Goal: Contribute content: Contribute content

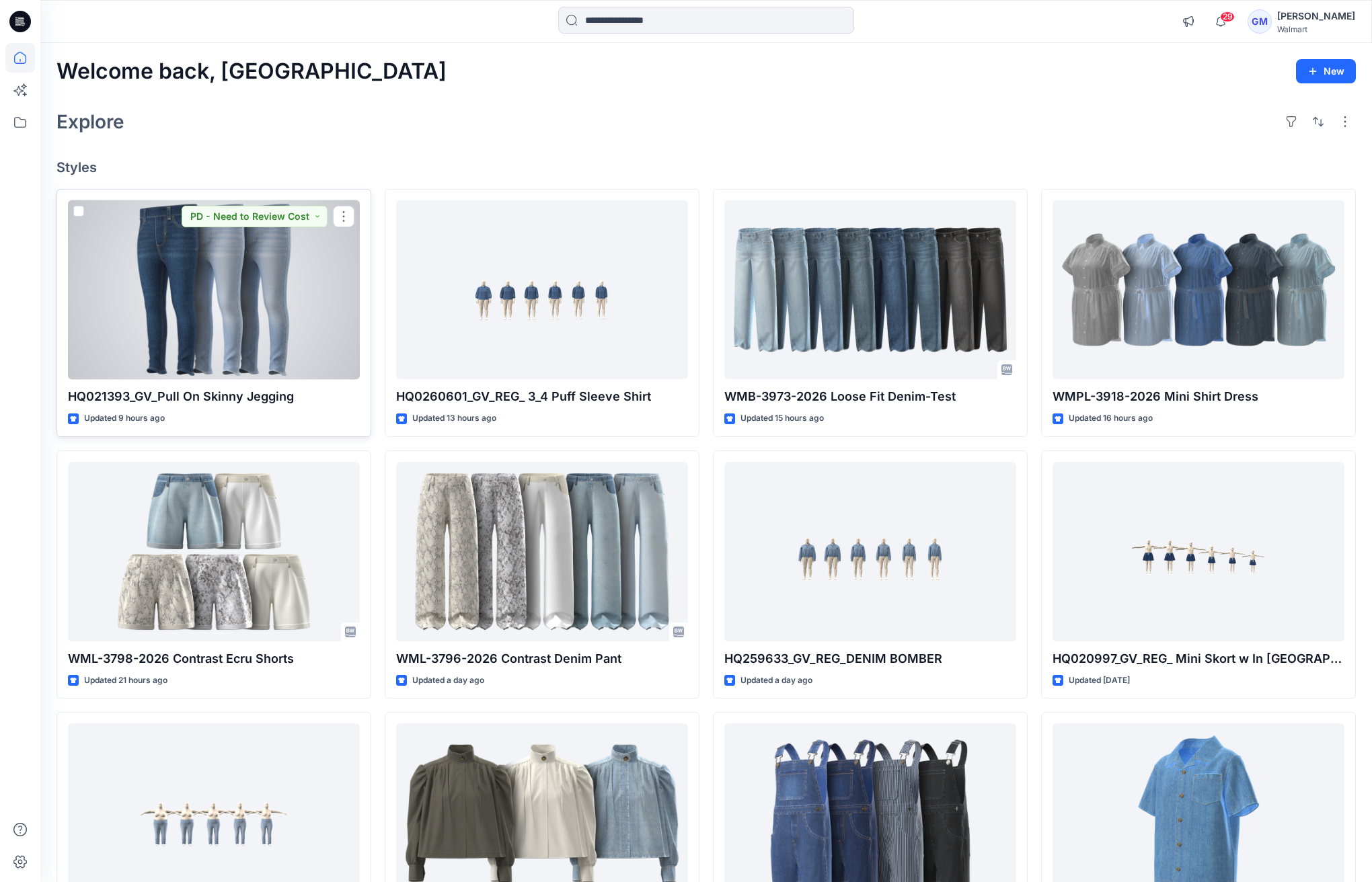
click at [240, 355] on div at bounding box center [213, 290] width 292 height 179
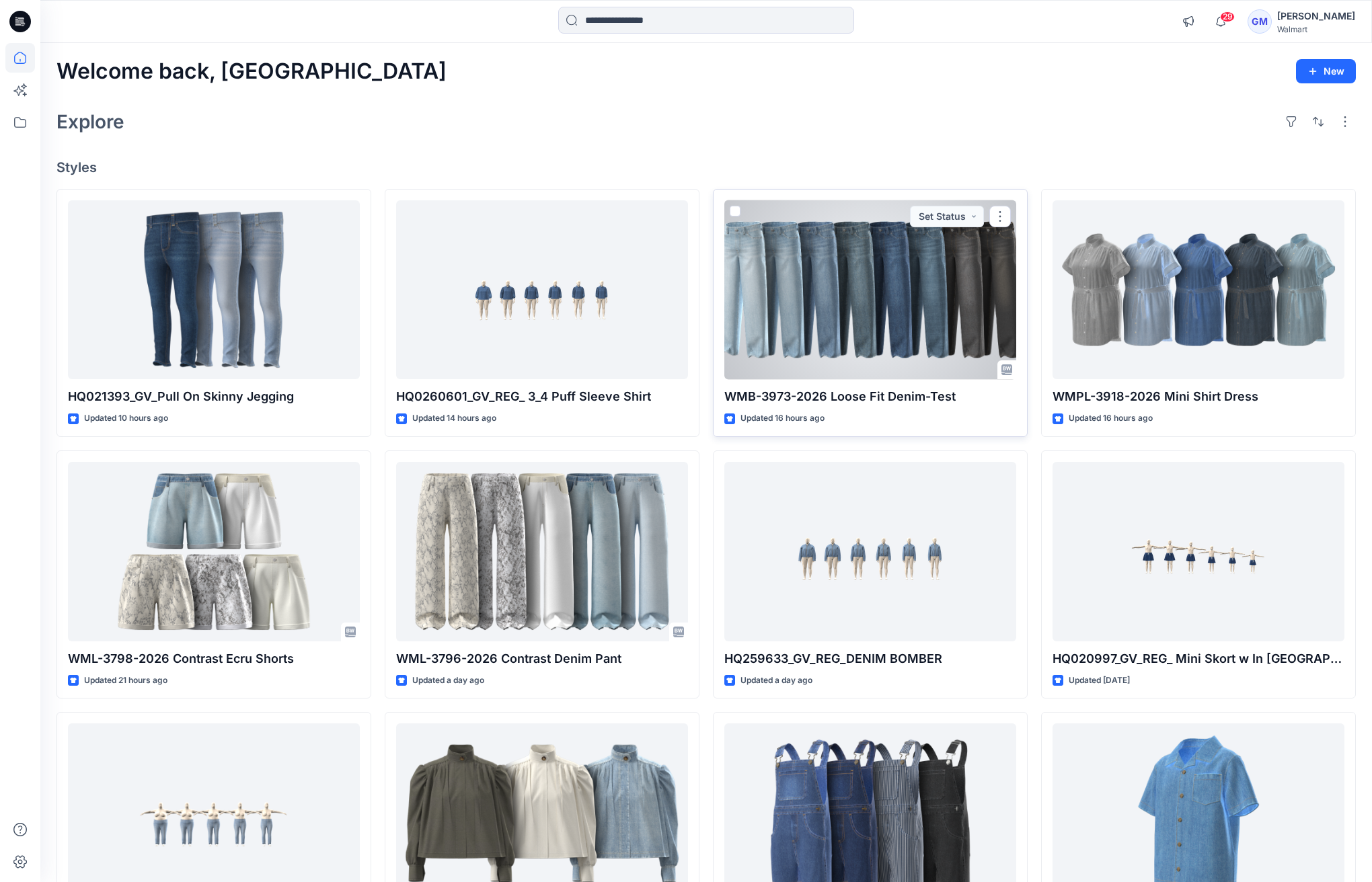
click at [872, 303] on div at bounding box center [870, 290] width 292 height 179
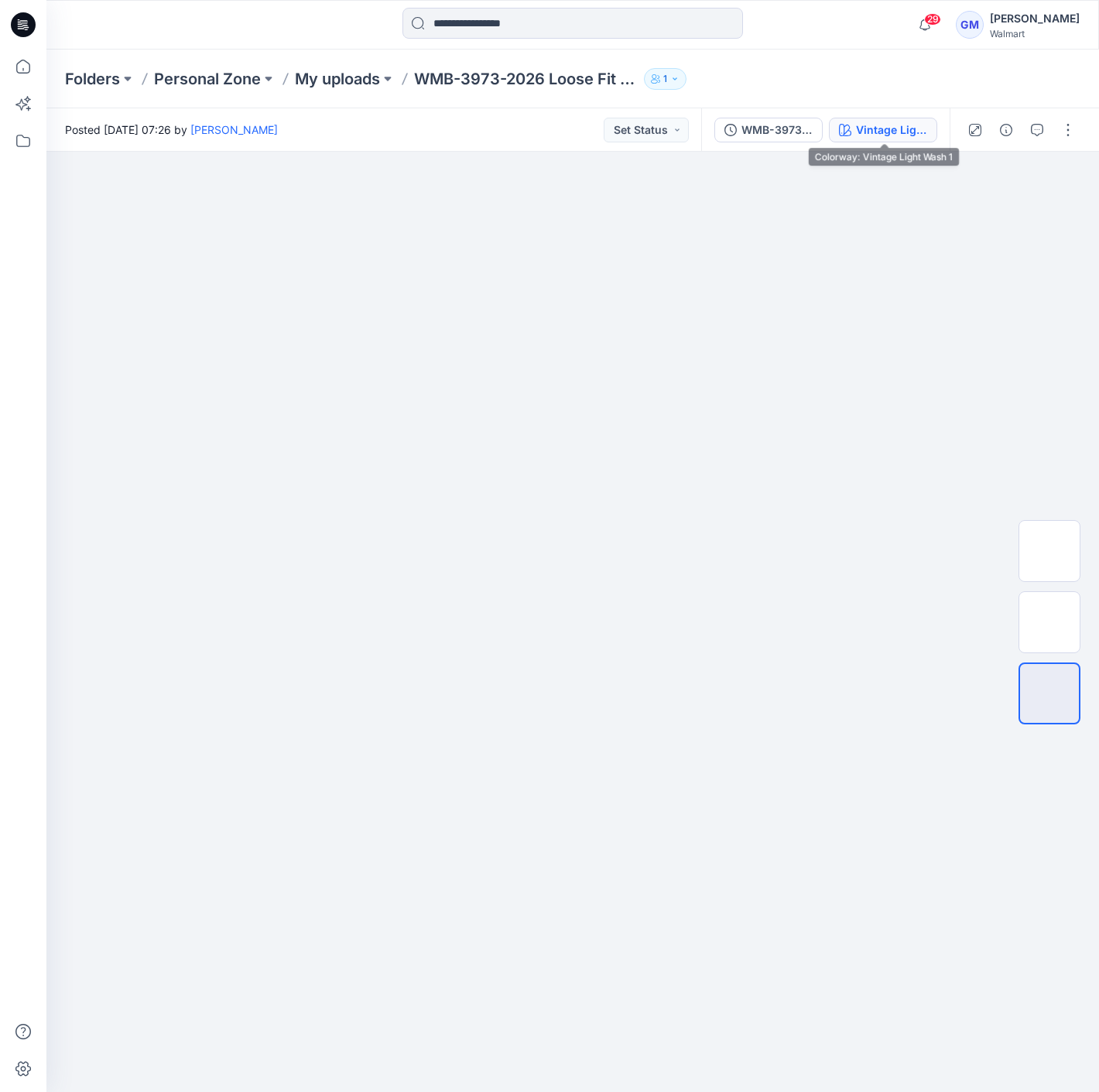
click at [888, 134] on div "Vintage Light Wash 1" at bounding box center [892, 129] width 71 height 17
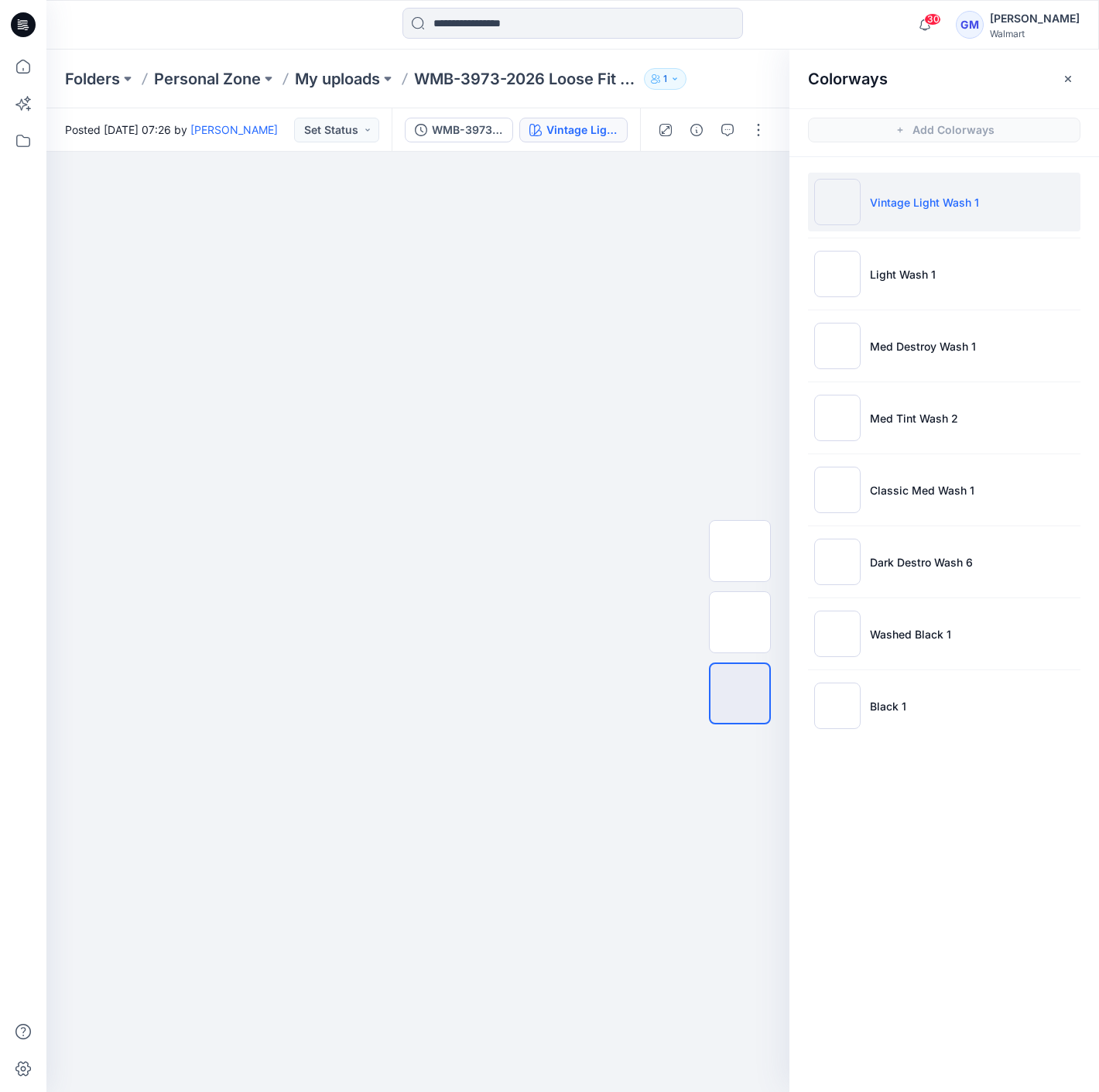
click at [854, 15] on div "30 Notifications Your style HQ021393_GV_Pull On Skinny Jegging has been updated…" at bounding box center [572, 25] width 1051 height 34
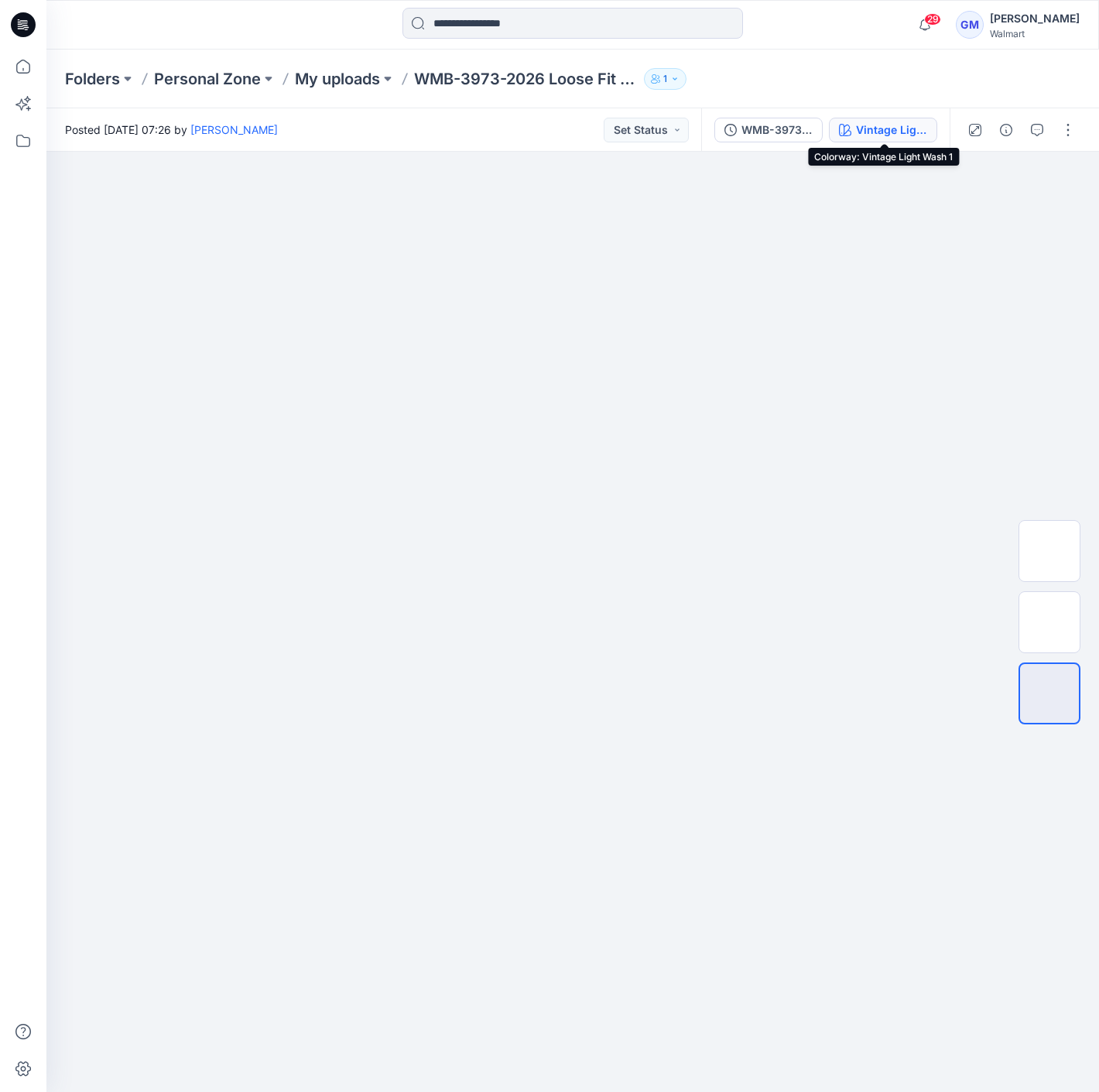
click at [876, 124] on div "Vintage Light Wash 1" at bounding box center [892, 129] width 71 height 17
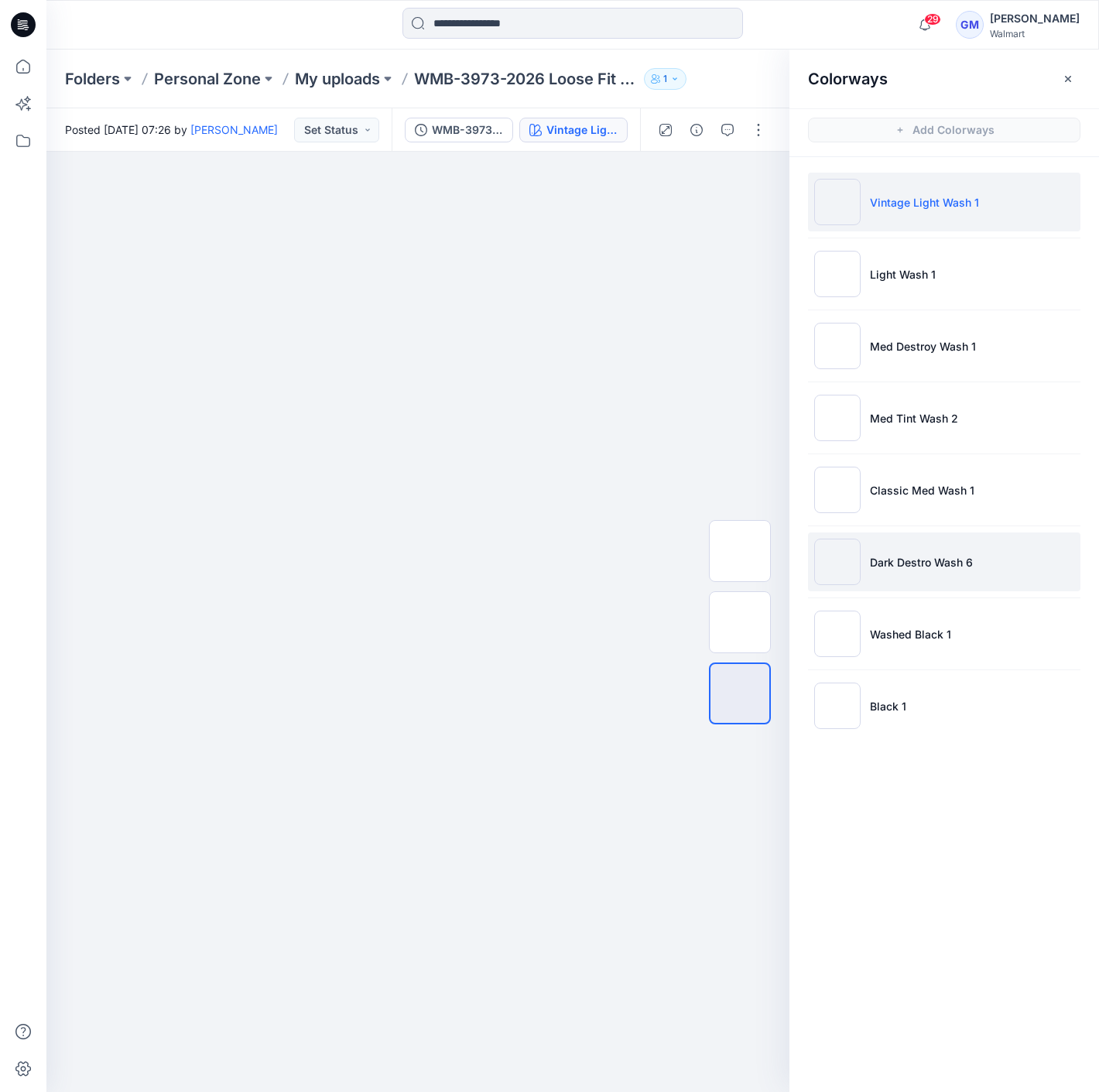
click at [975, 563] on li "Dark Destro Wash 6" at bounding box center [943, 561] width 272 height 59
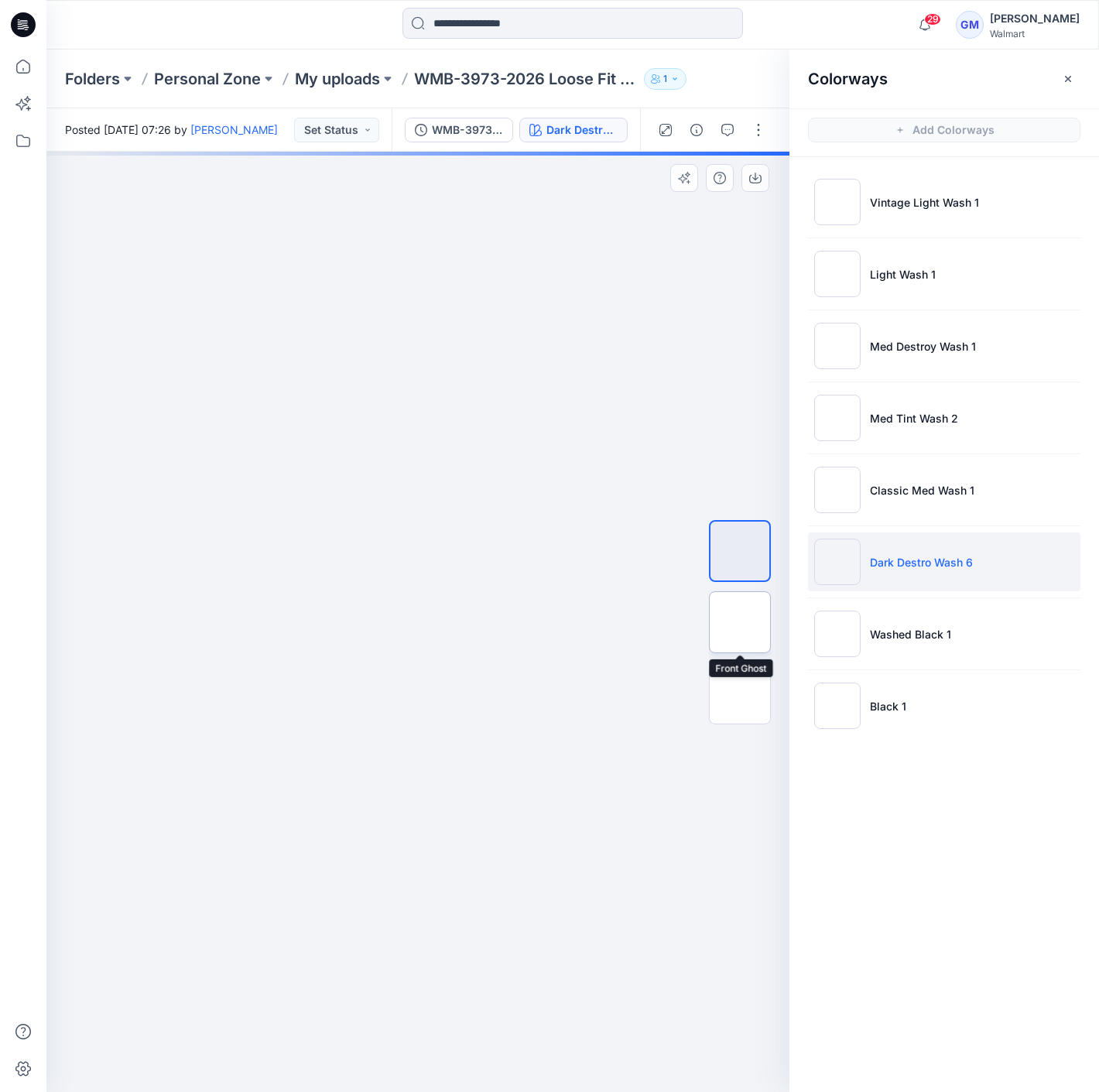
click at [739, 622] on img at bounding box center [739, 622] width 0 height 0
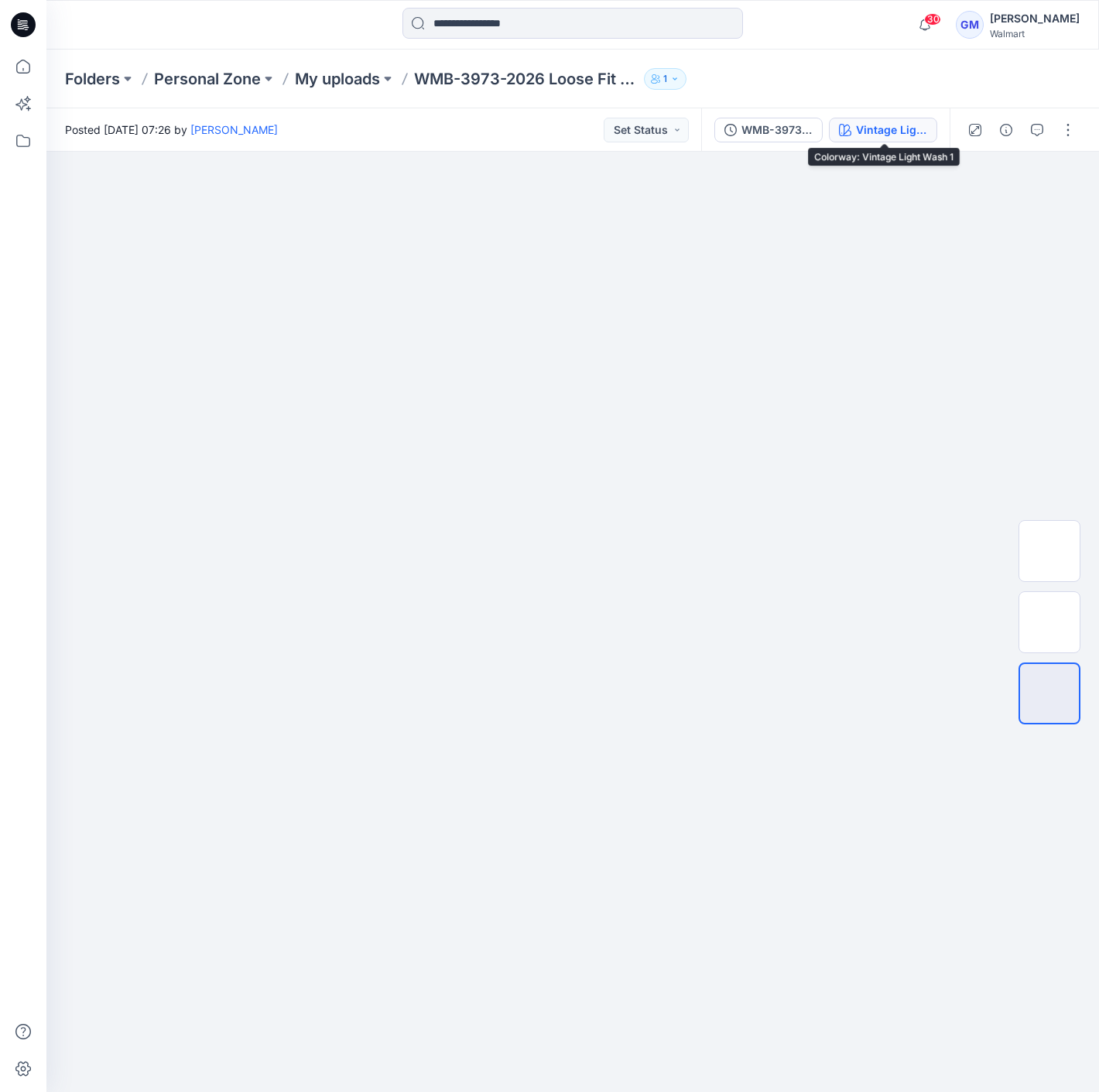
click at [912, 133] on div "Vintage Light Wash 1" at bounding box center [892, 129] width 71 height 17
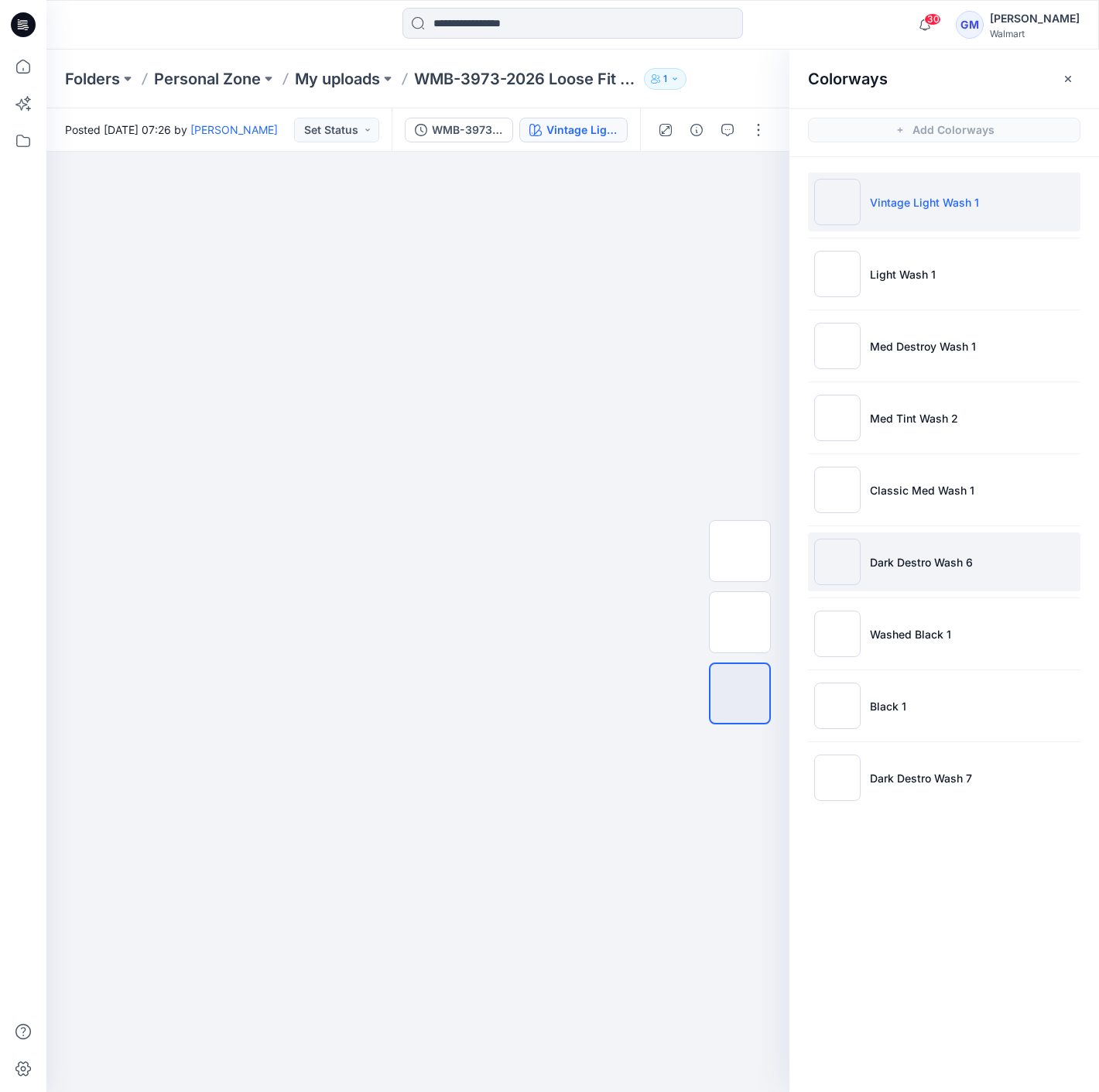
click at [889, 542] on li "Dark Destro Wash 6" at bounding box center [943, 561] width 272 height 59
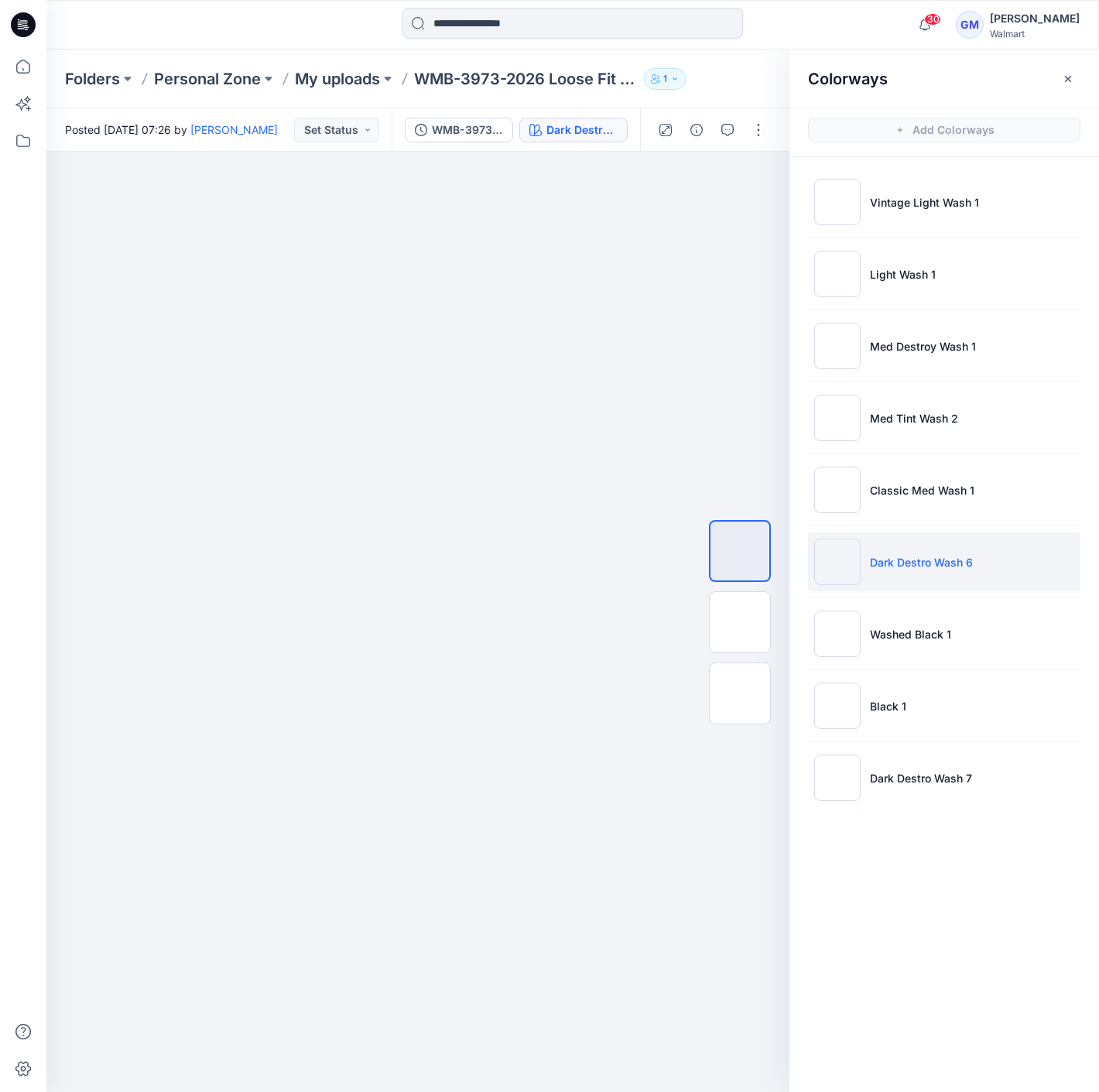
click at [928, 554] on p "Dark Destro Wash 6" at bounding box center [921, 562] width 103 height 16
click at [739, 622] on img at bounding box center [739, 622] width 0 height 0
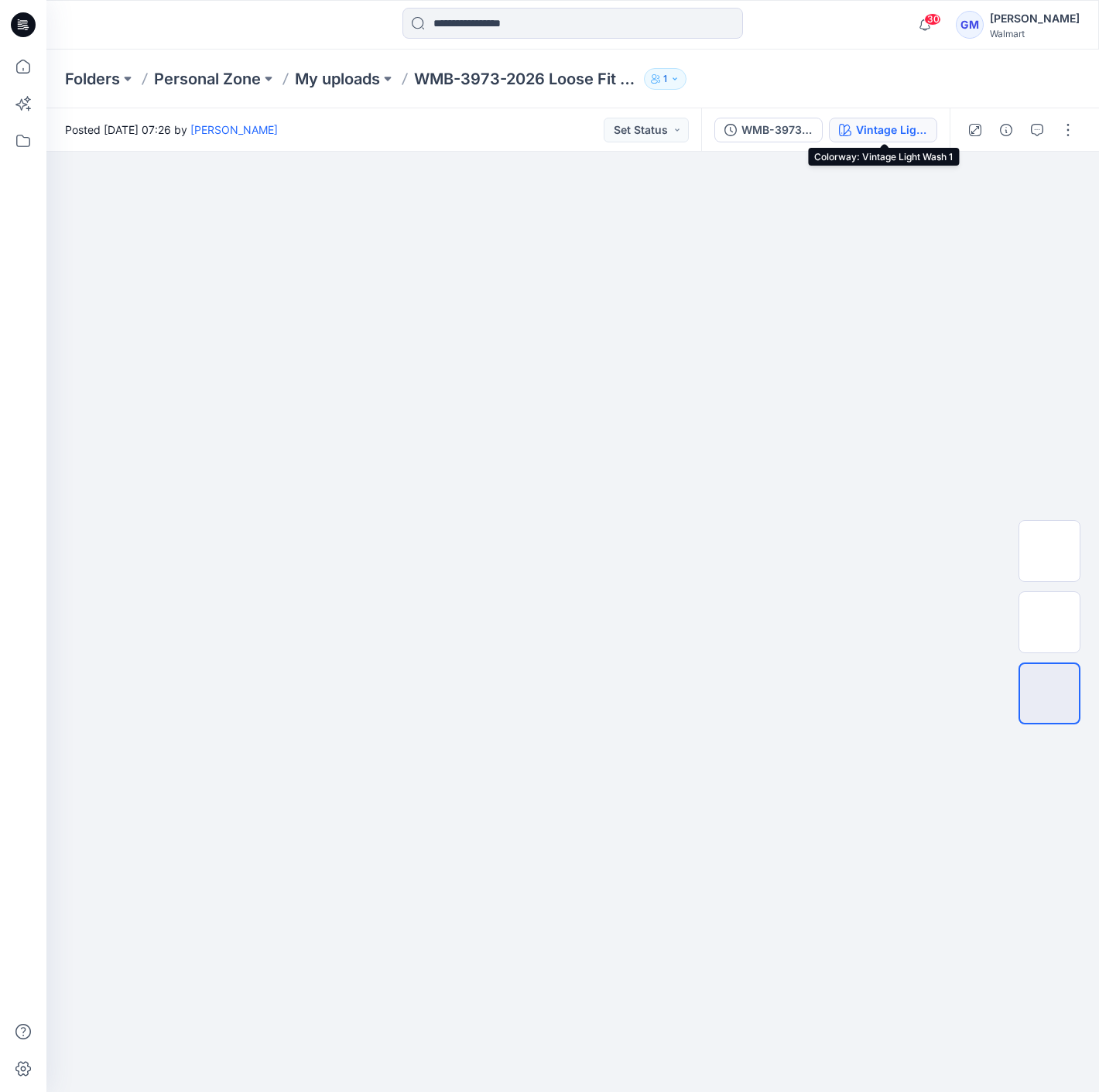
click at [875, 118] on button "Vintage Light Wash 1" at bounding box center [882, 129] width 108 height 25
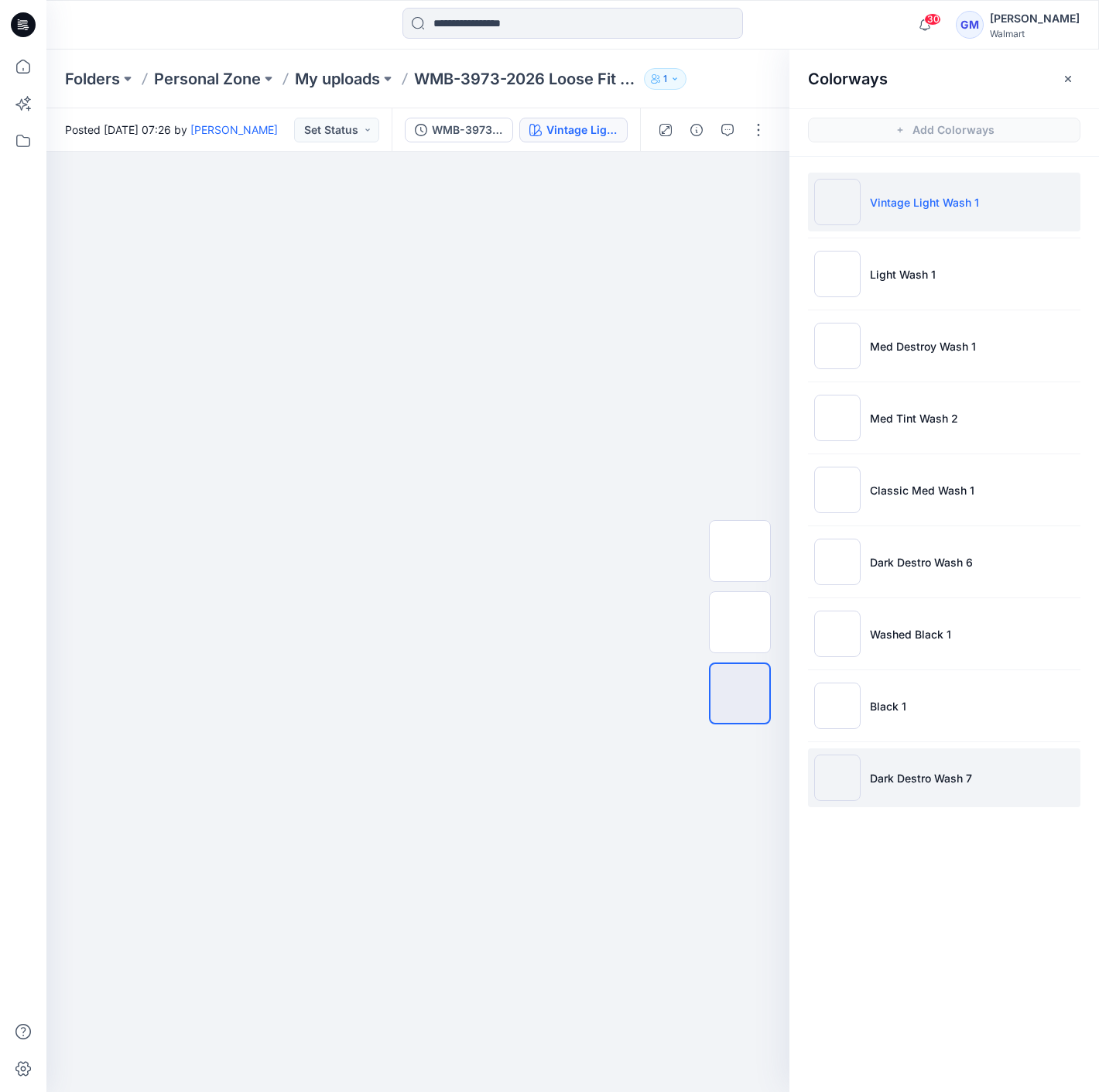
click at [963, 781] on p "Dark Destro Wash 7" at bounding box center [920, 778] width 102 height 16
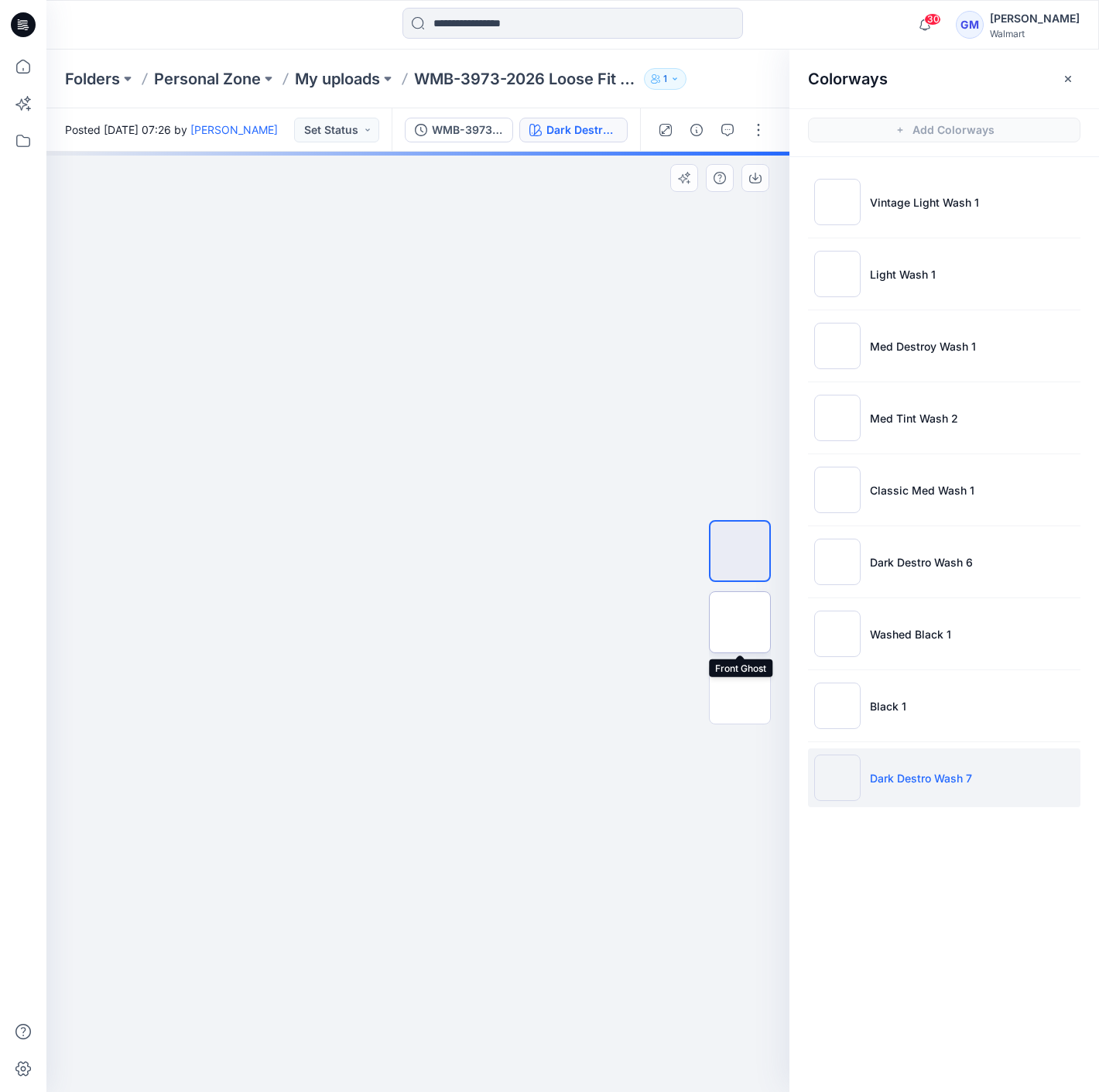
click at [739, 622] on img at bounding box center [739, 622] width 0 height 0
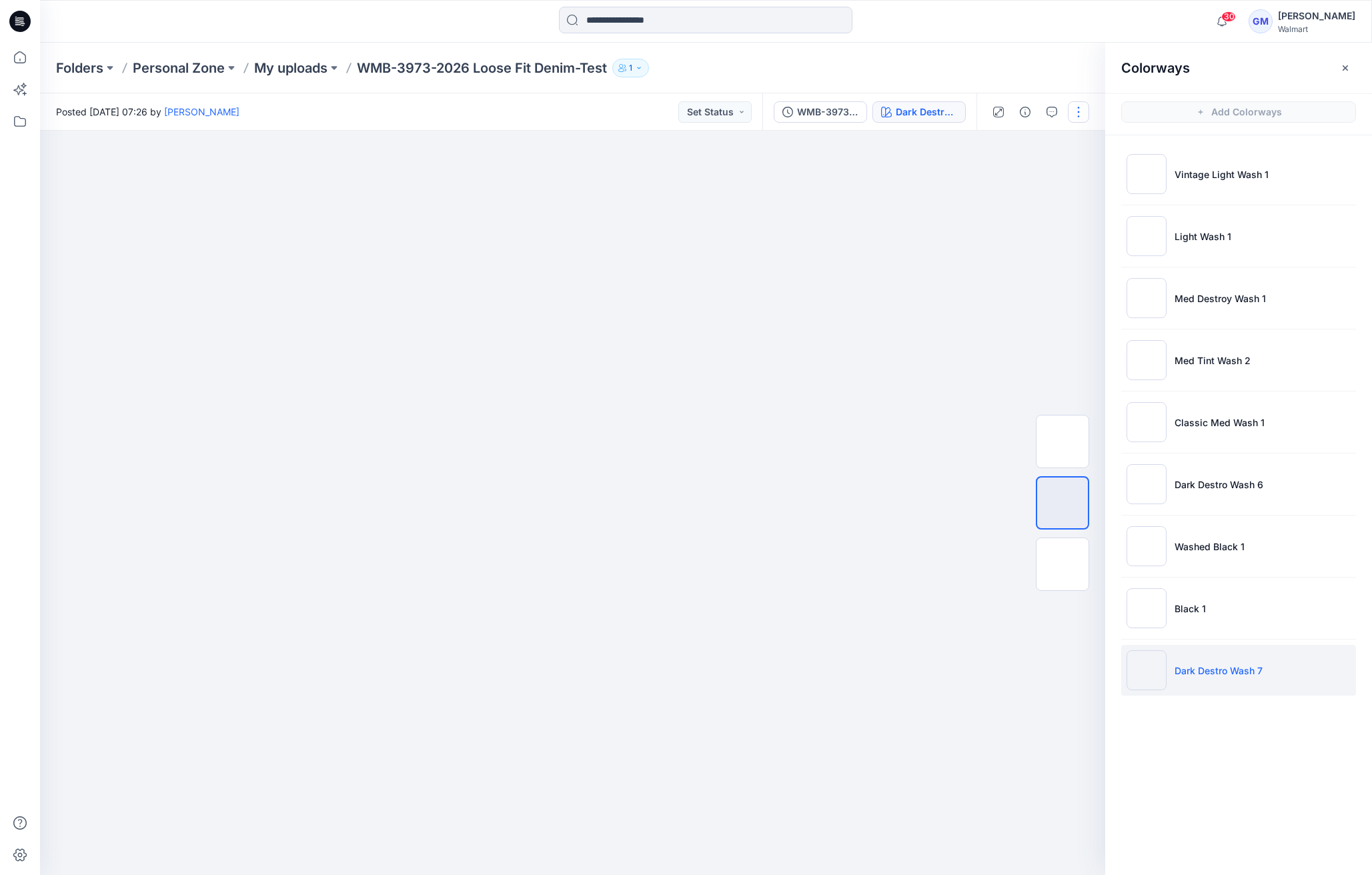
click at [947, 105] on button "button" at bounding box center [1078, 112] width 21 height 21
click at [947, 188] on button "Edit" at bounding box center [1022, 181] width 123 height 25
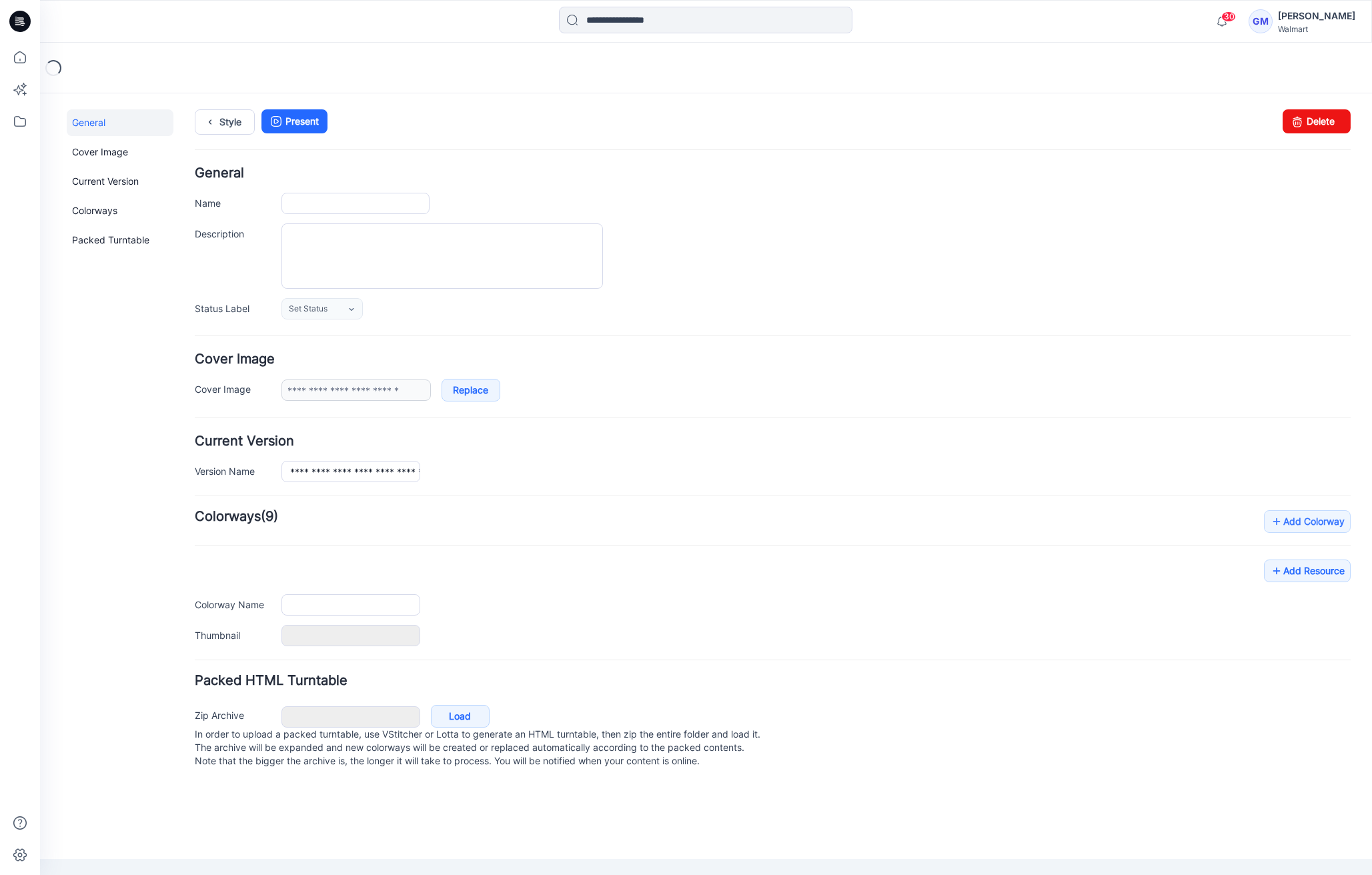
type input "**********"
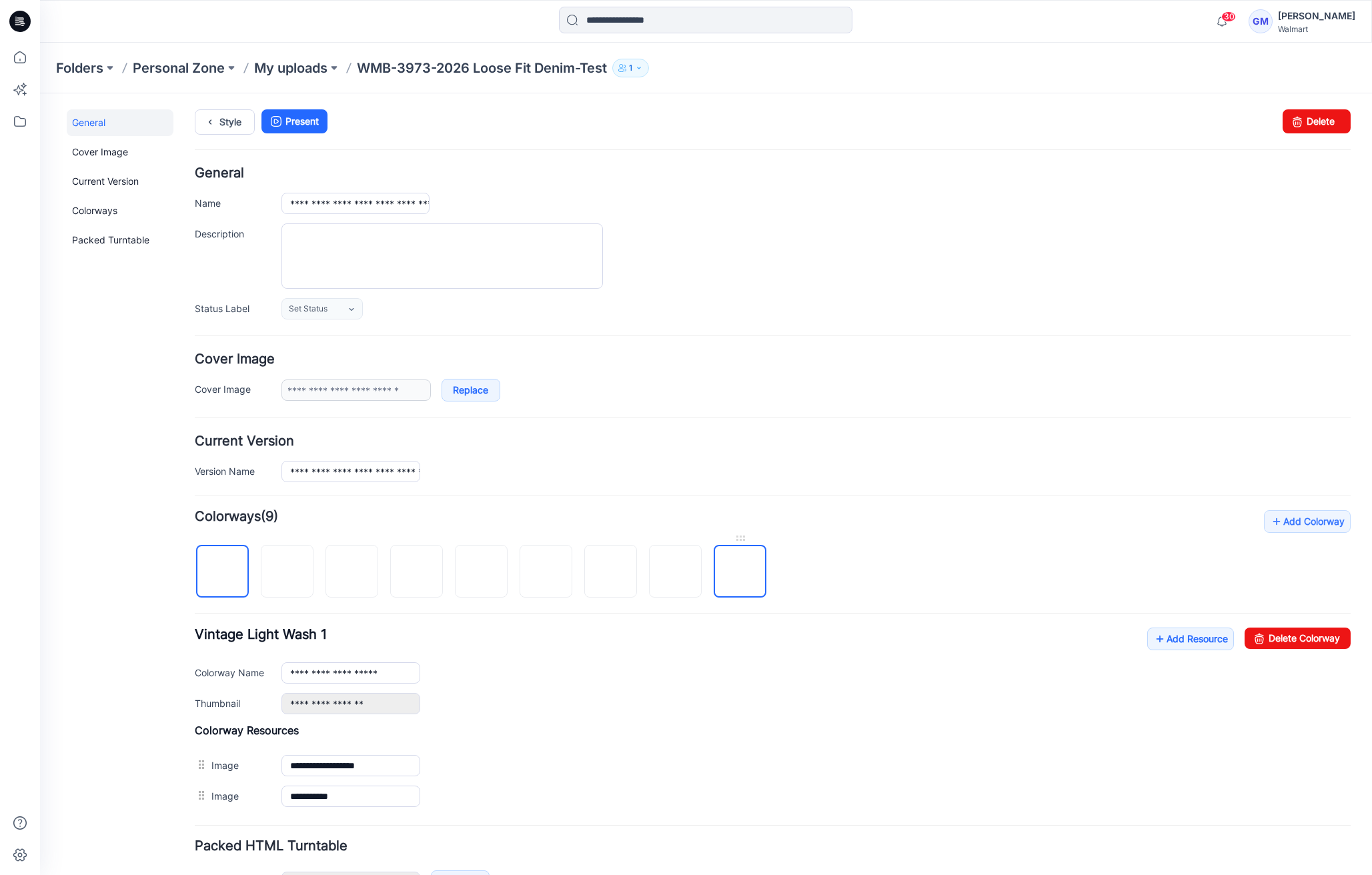
click at [740, 572] on img at bounding box center [740, 572] width 0 height 0
click at [552, 578] on img at bounding box center [546, 572] width 11 height 11
click at [616, 572] on img at bounding box center [611, 572] width 11 height 11
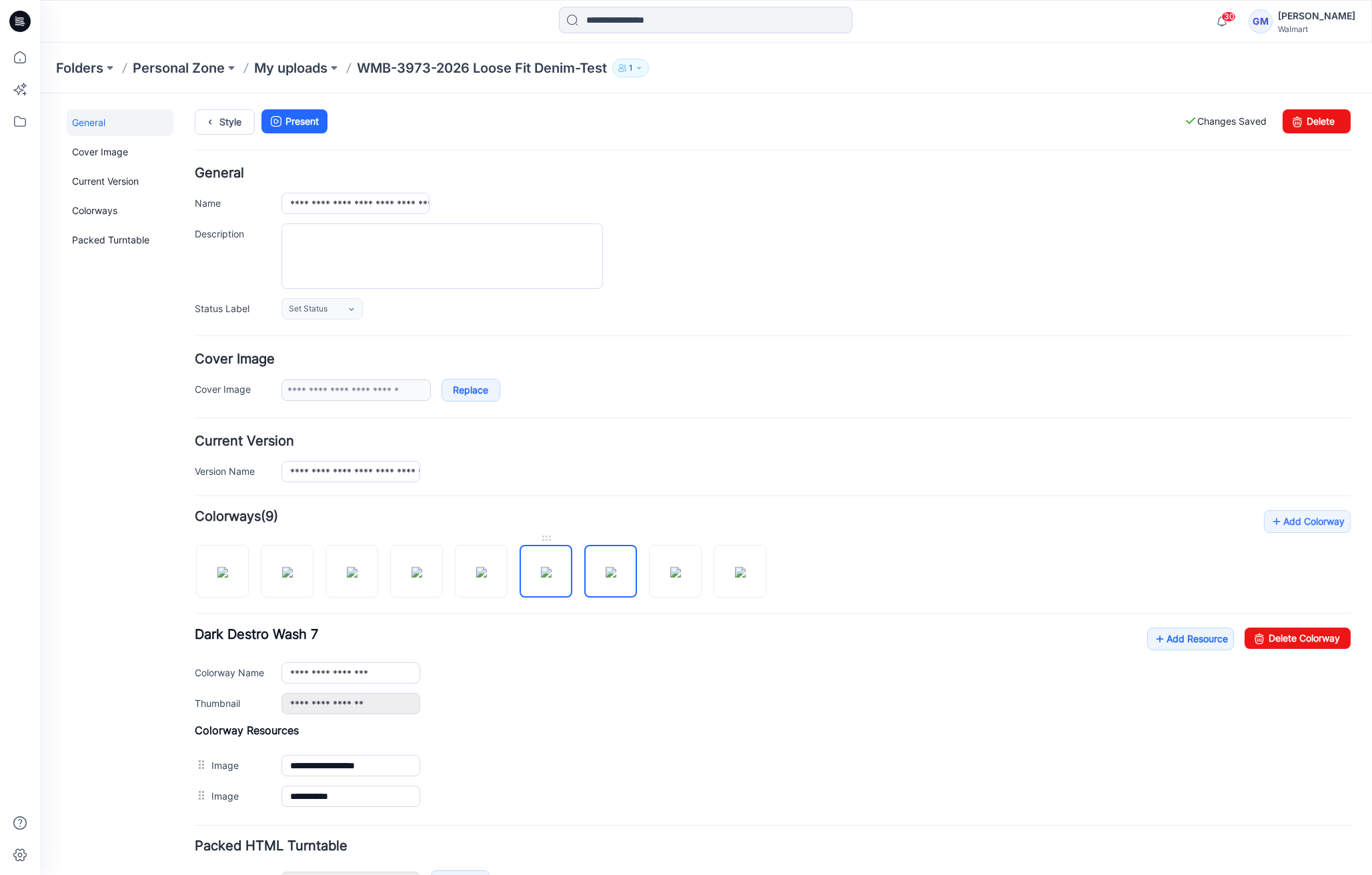
click at [542, 575] on img at bounding box center [546, 572] width 11 height 11
click at [1306, 639] on link "Delete Colorway" at bounding box center [1297, 638] width 106 height 21
type input "**********"
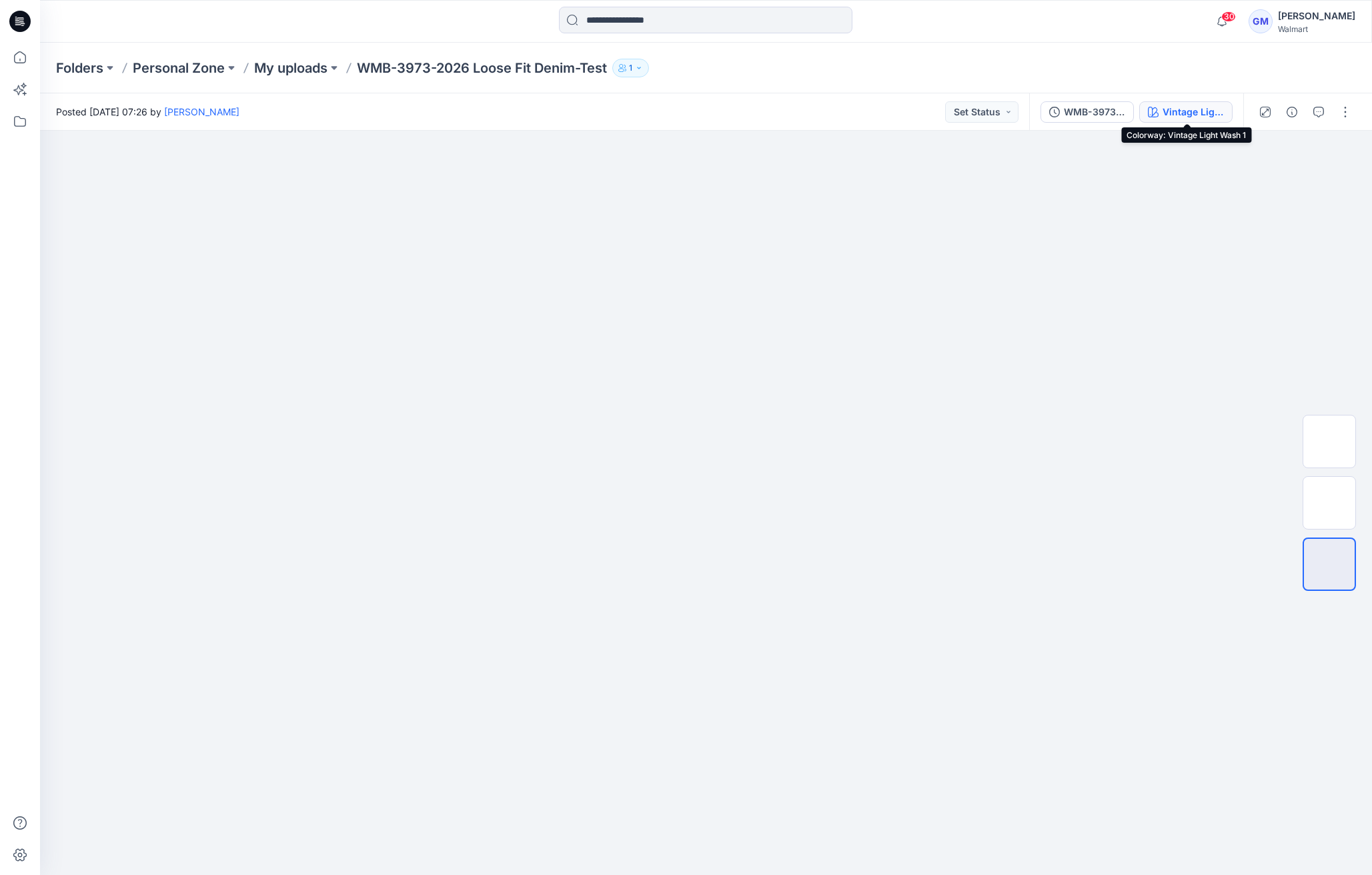
click at [1197, 115] on div "Vintage Light Wash 1" at bounding box center [1193, 112] width 62 height 14
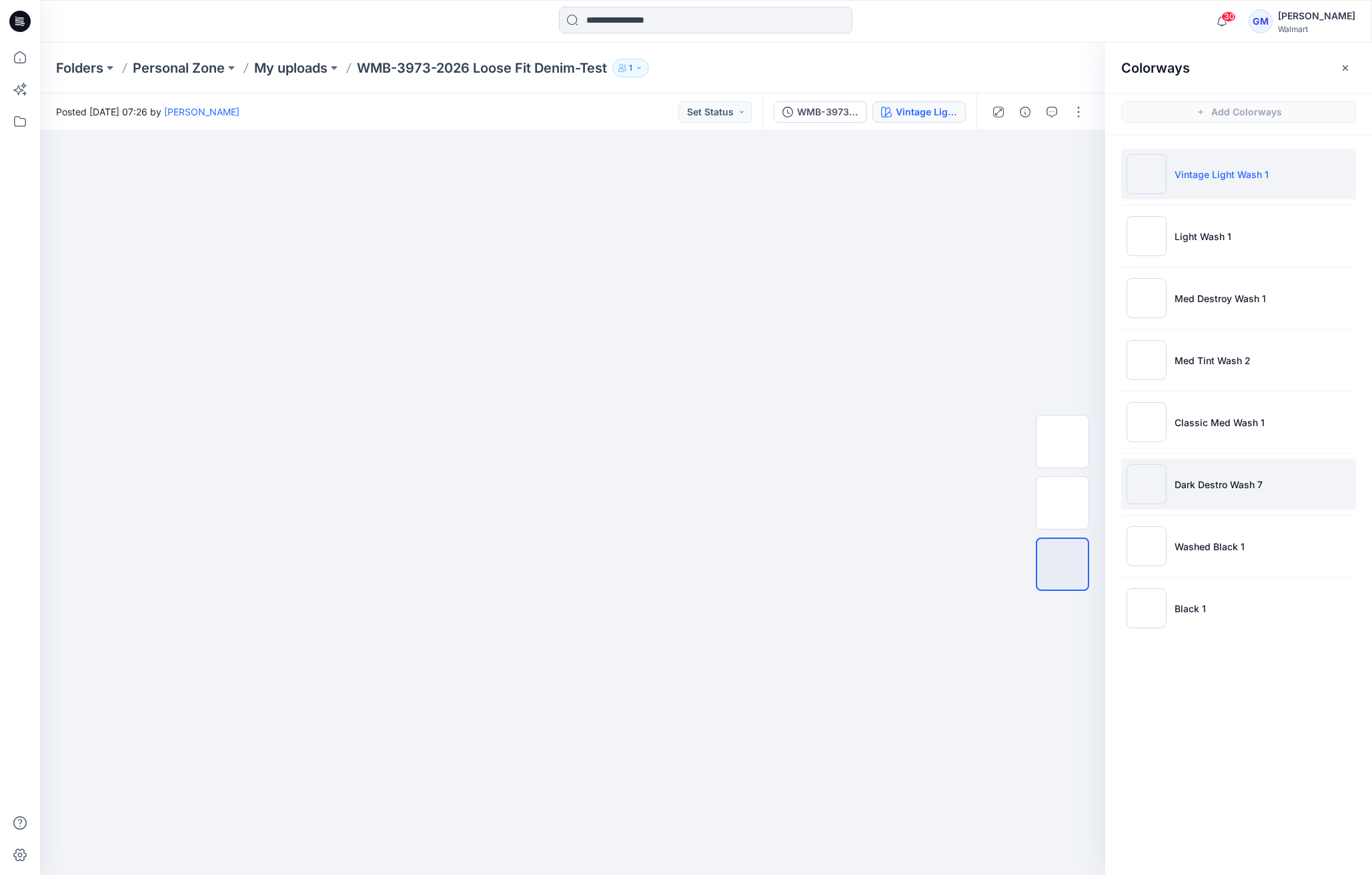
click at [1273, 467] on li "Dark Destro Wash 7" at bounding box center [1238, 484] width 235 height 51
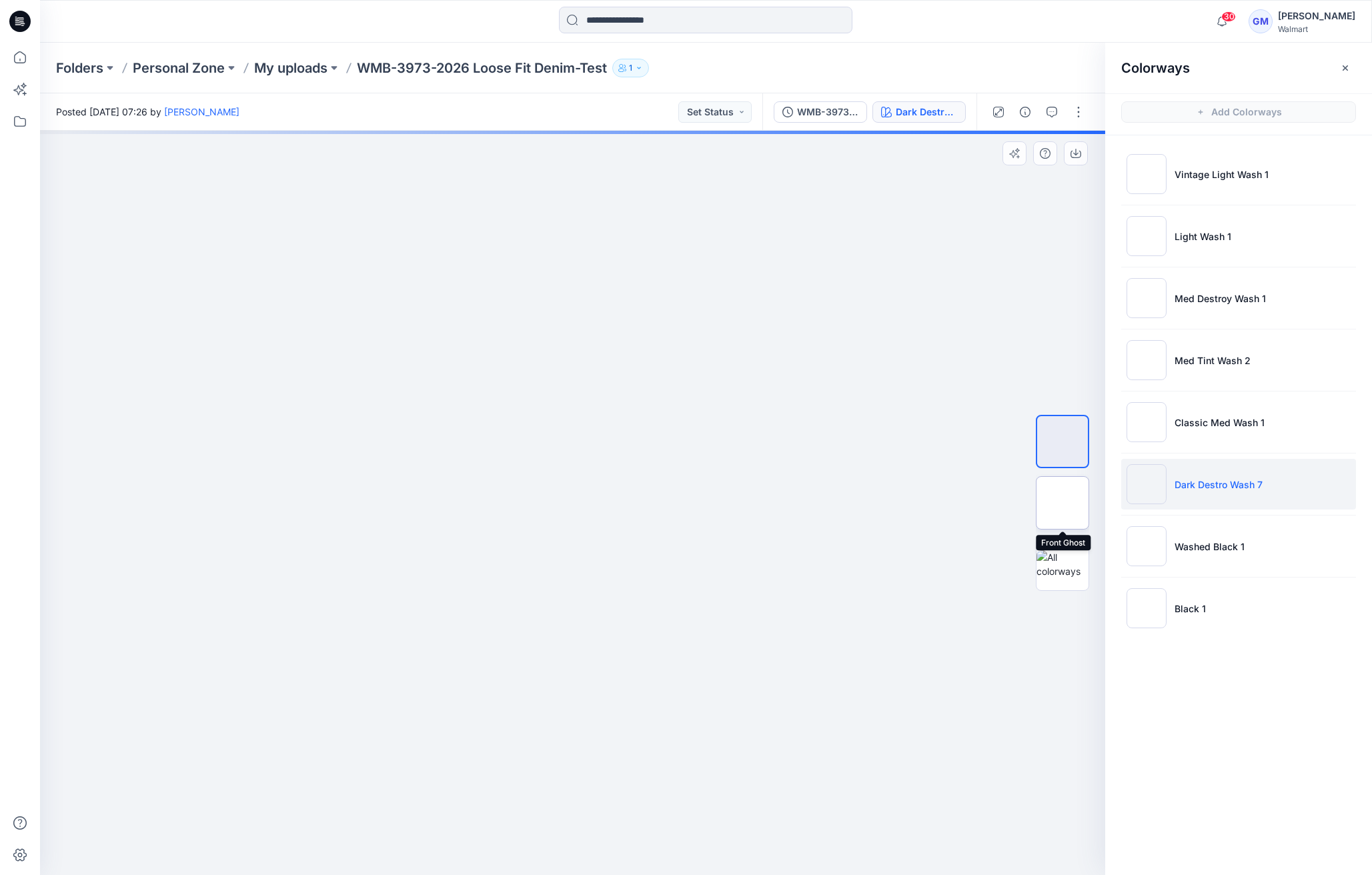
click at [1063, 503] on img at bounding box center [1063, 503] width 0 height 0
